Goal: Task Accomplishment & Management: Use online tool/utility

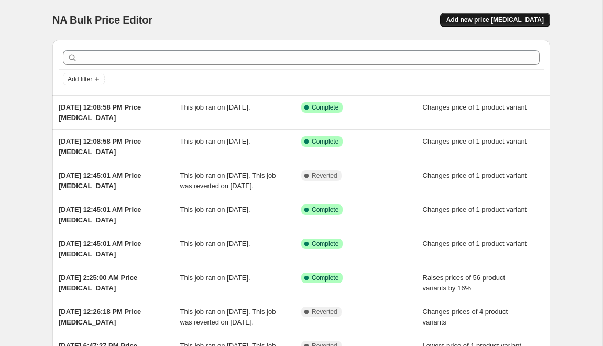
click at [484, 17] on span "Add new price [MEDICAL_DATA]" at bounding box center [494, 20] width 97 height 8
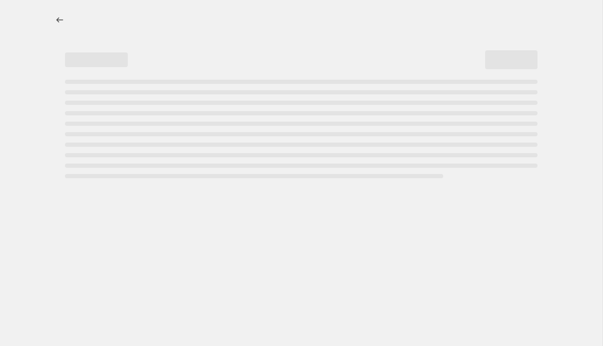
select select "percentage"
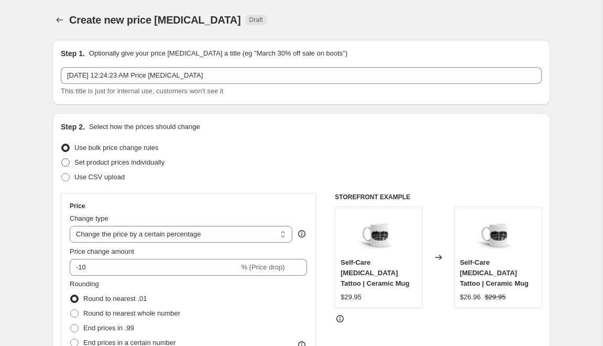
click at [69, 164] on span at bounding box center [65, 162] width 8 height 8
click at [62, 159] on input "Set product prices individually" at bounding box center [61, 158] width 1 height 1
radio input "true"
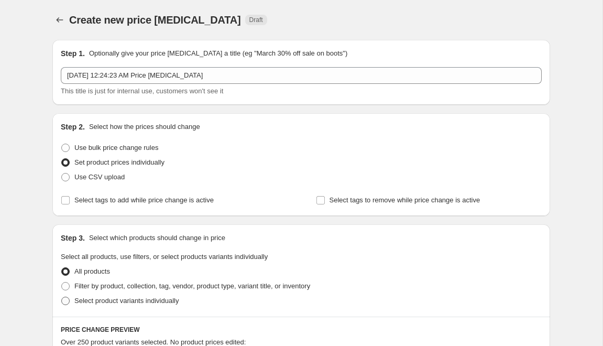
click at [78, 299] on span "Select product variants individually" at bounding box center [126, 300] width 104 height 8
click at [62, 297] on input "Select product variants individually" at bounding box center [61, 296] width 1 height 1
radio input "true"
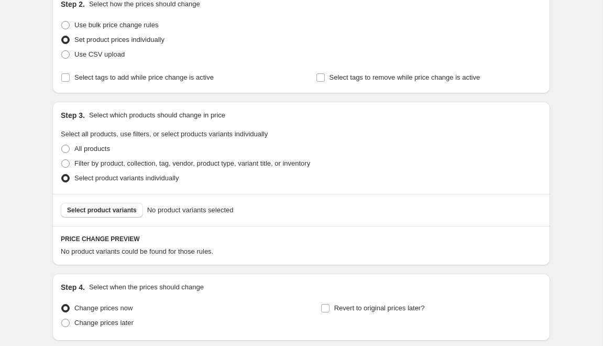
scroll to position [203, 0]
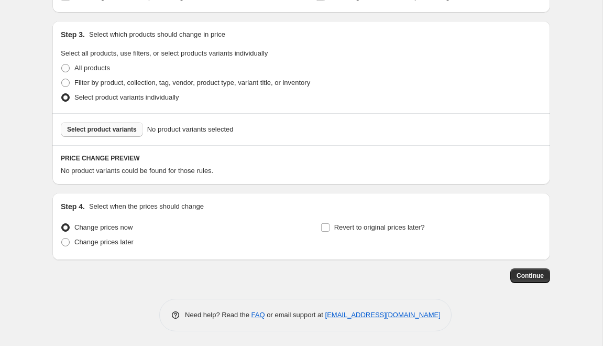
click at [133, 130] on span "Select product variants" at bounding box center [102, 129] width 70 height 8
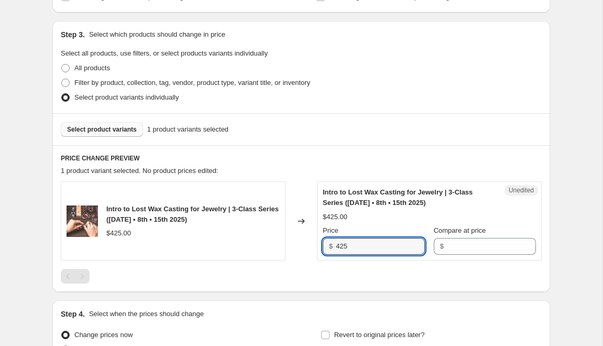
drag, startPoint x: 362, startPoint y: 244, endPoint x: 318, endPoint y: 242, distance: 44.0
click at [318, 242] on div "Unedited Intro to Lost Wax Casting for Jewelry | 3-Class Series (November 1st •…" at bounding box center [429, 220] width 225 height 79
click at [494, 246] on input "Compare at price" at bounding box center [491, 246] width 89 height 17
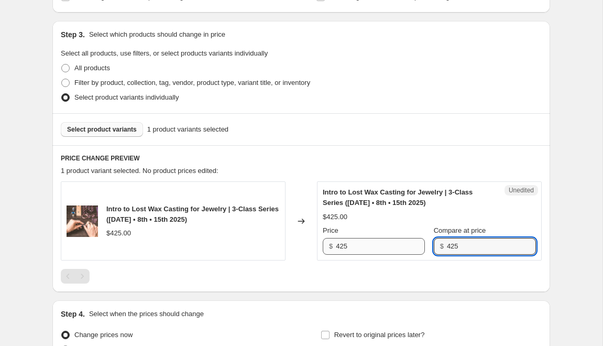
type input "425"
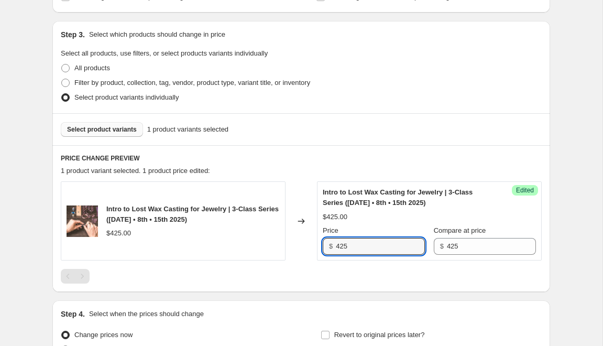
drag, startPoint x: 421, startPoint y: 248, endPoint x: 321, endPoint y: 242, distance: 100.2
click at [322, 242] on div "$ 425" at bounding box center [373, 246] width 102 height 17
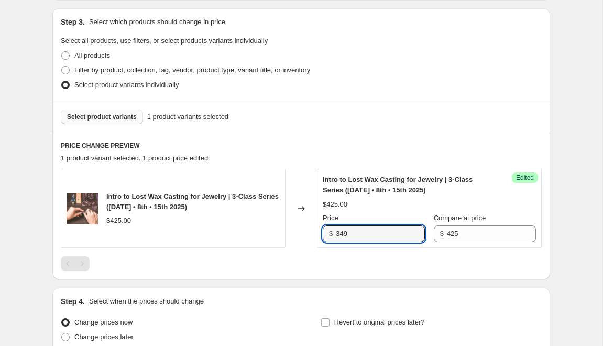
scroll to position [310, 0]
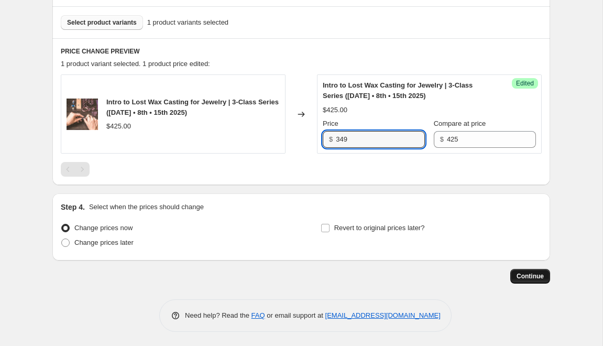
type input "349"
click at [533, 272] on span "Continue" at bounding box center [529, 276] width 27 height 8
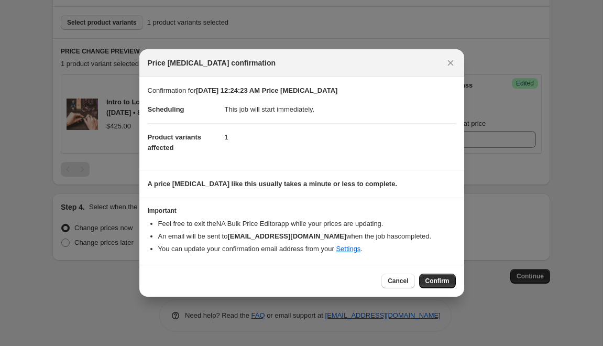
click at [436, 279] on span "Confirm" at bounding box center [437, 280] width 24 height 8
